Goal: Task Accomplishment & Management: Complete application form

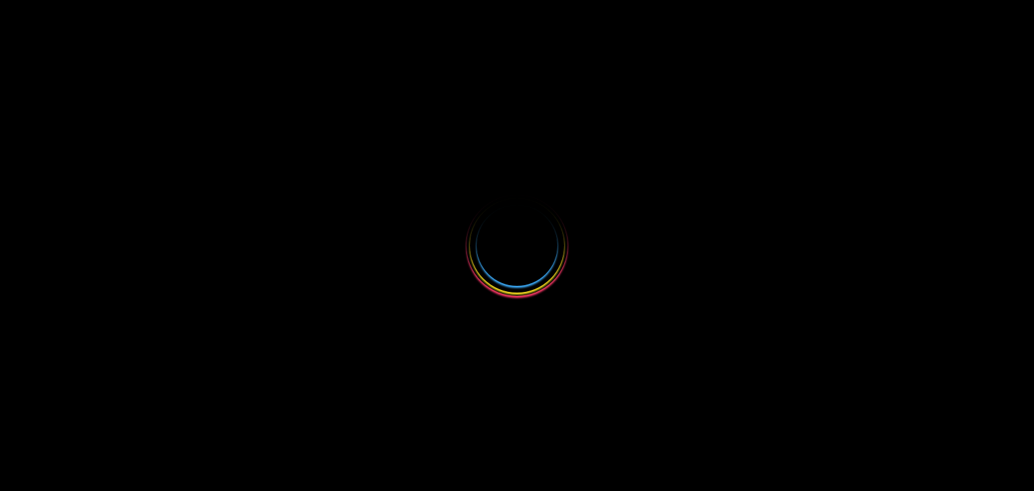
select select
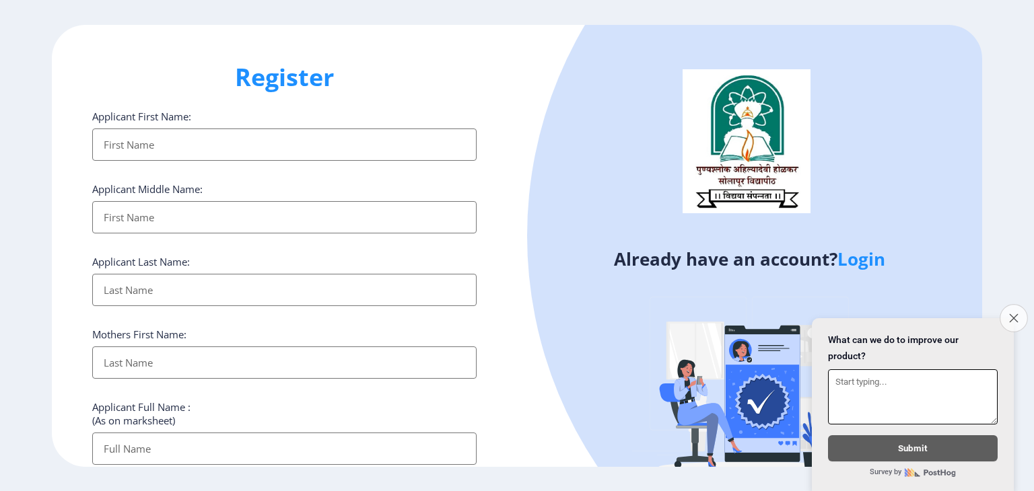
click at [1017, 314] on icon "Close survey" at bounding box center [1013, 318] width 9 height 9
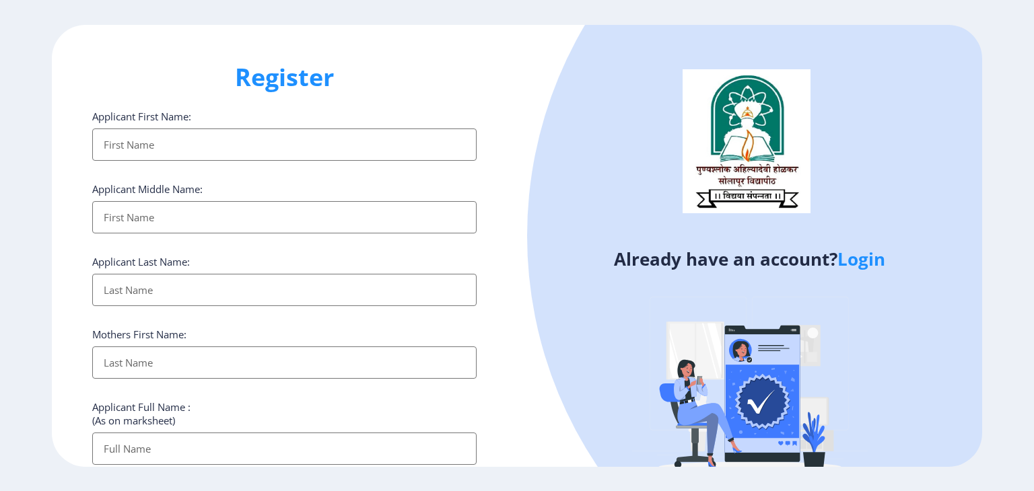
click at [866, 259] on link "Login" at bounding box center [861, 259] width 48 height 24
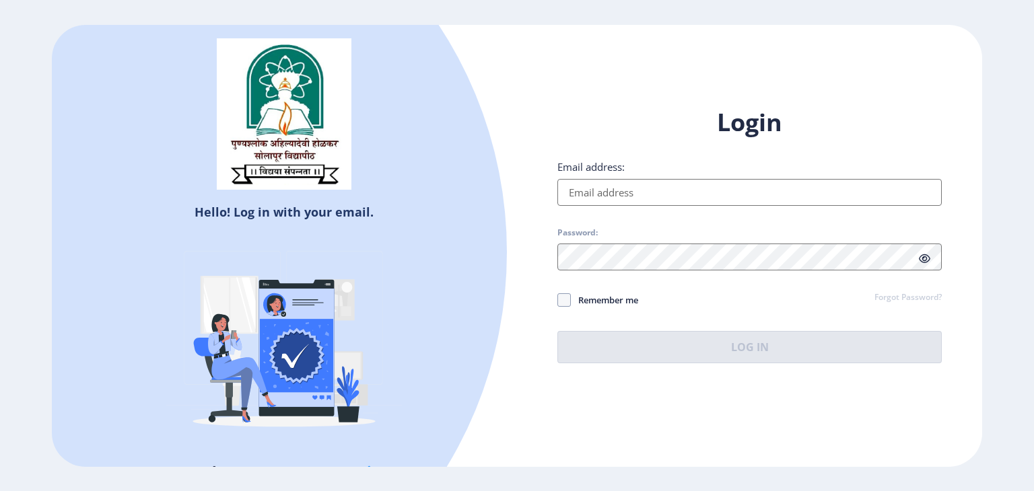
select select
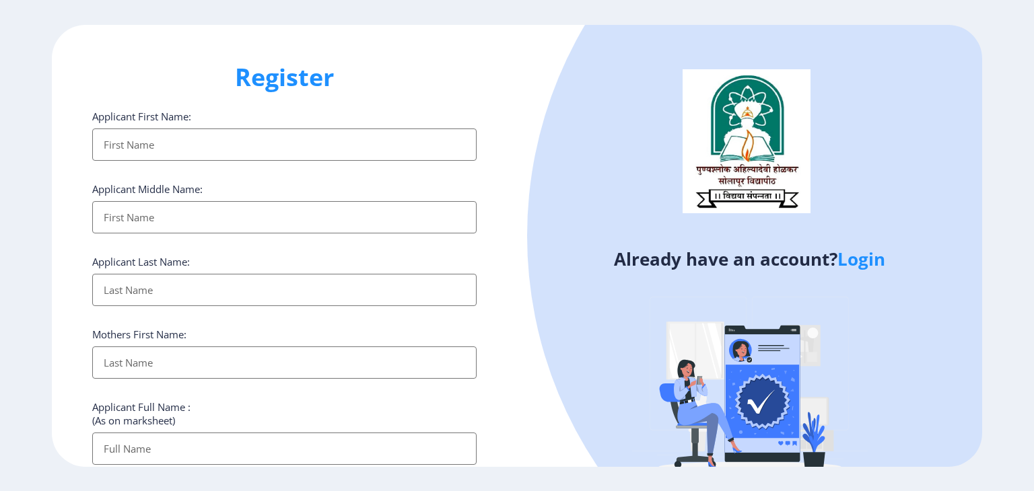
select select
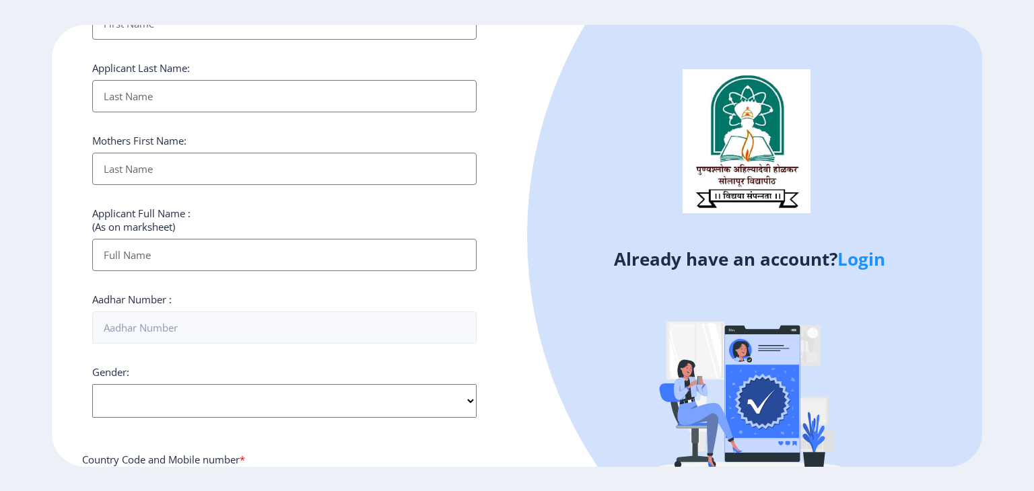
scroll to position [209, 0]
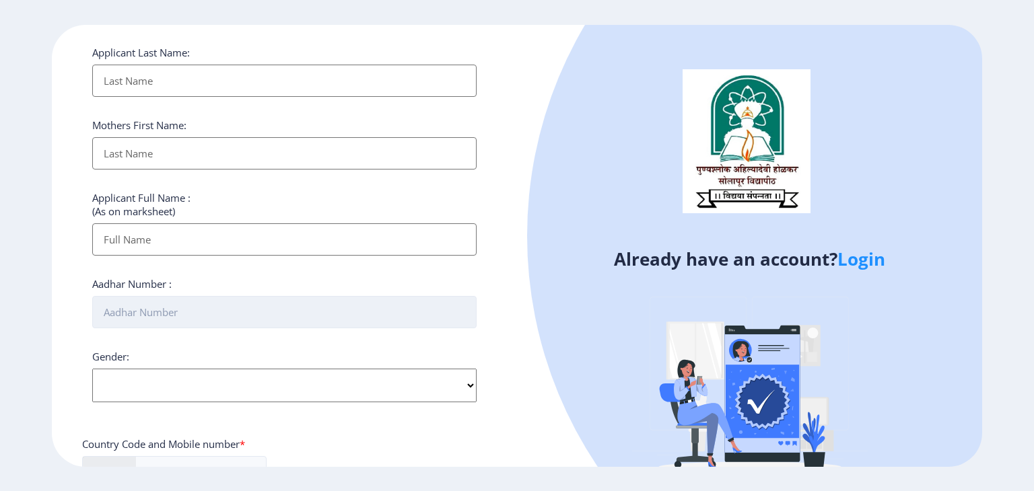
click at [434, 315] on input "Aadhar Number :" at bounding box center [284, 312] width 384 height 32
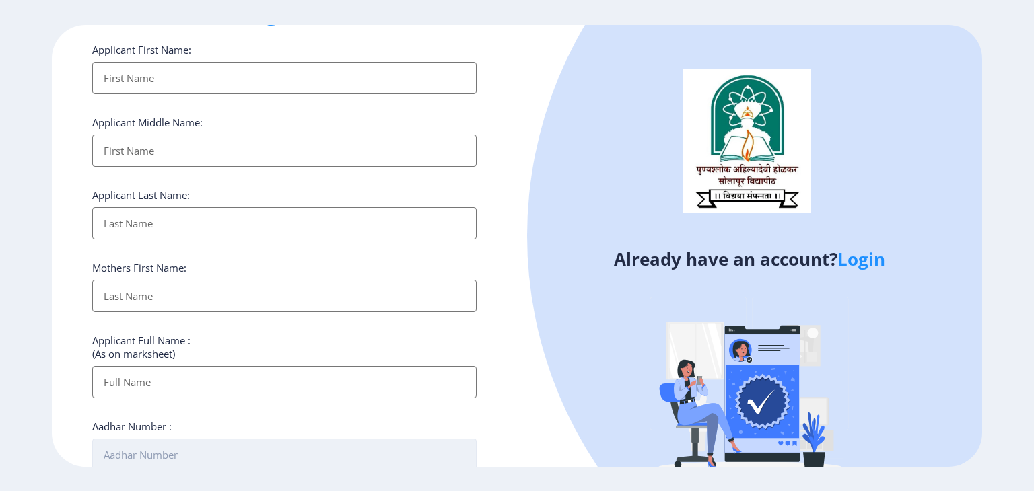
scroll to position [39, 0]
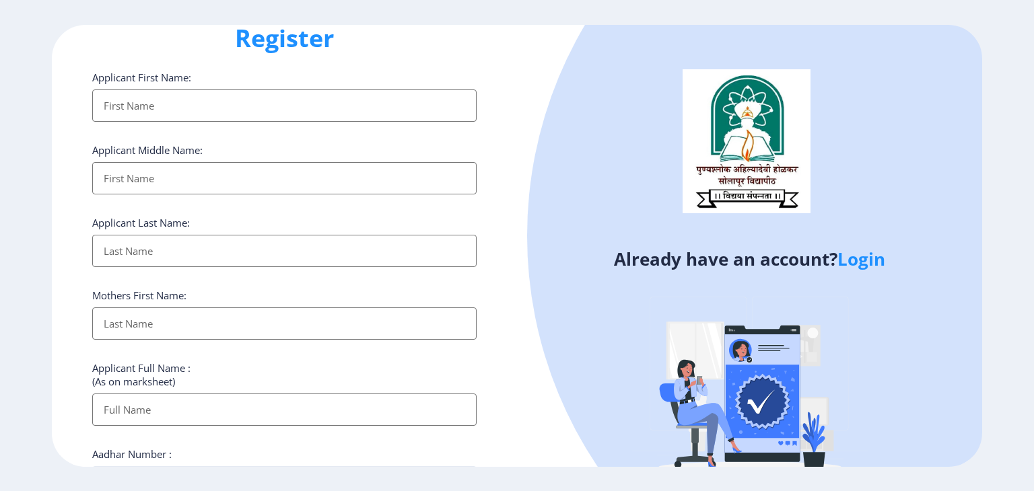
click at [296, 105] on input "Applicant First Name:" at bounding box center [284, 106] width 384 height 32
